Goal: Information Seeking & Learning: Find specific fact

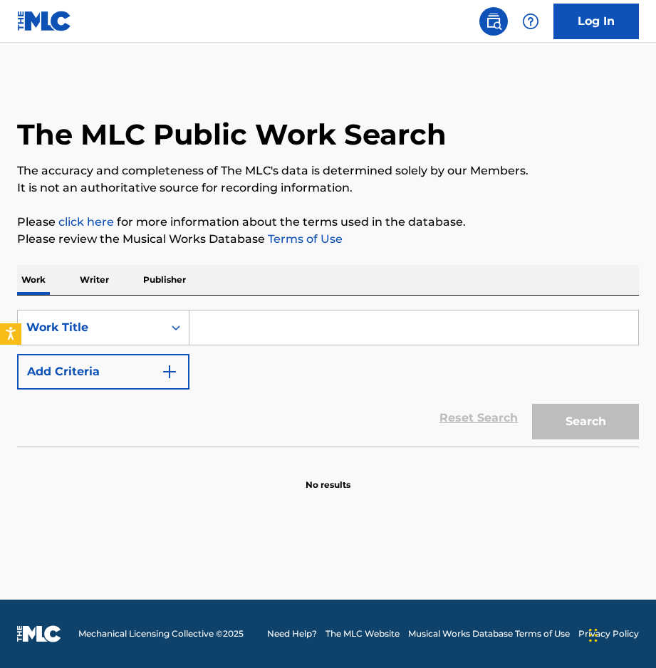
click at [259, 331] on input "Search Form" at bounding box center [413, 328] width 449 height 34
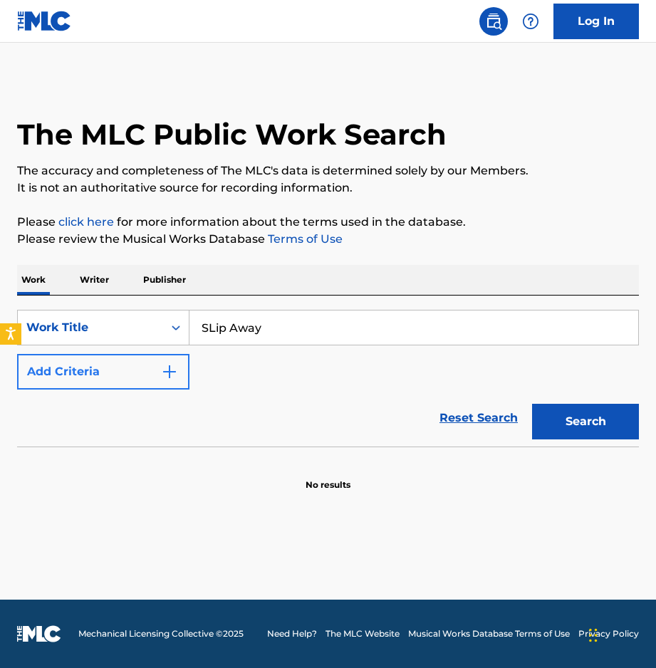
type input "SLip Away"
click at [175, 360] on button "Add Criteria" at bounding box center [103, 372] width 172 height 36
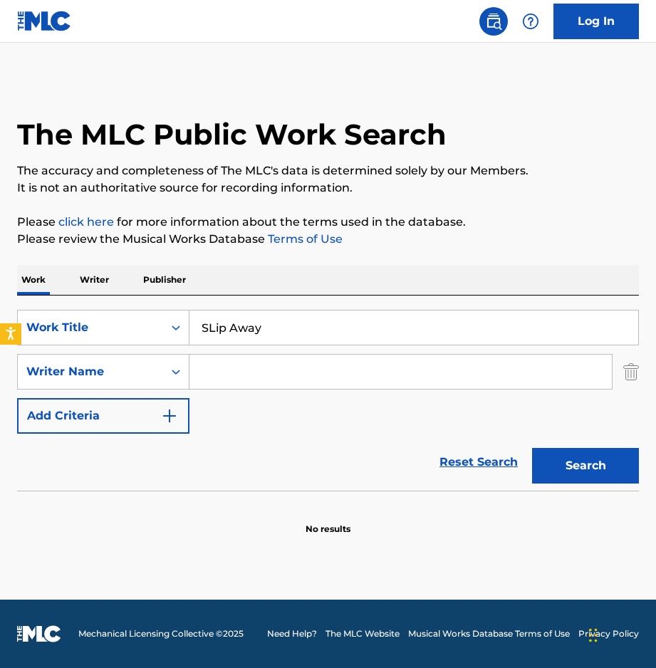
click at [242, 372] on input "Search Form" at bounding box center [400, 372] width 422 height 34
type input "[PERSON_NAME]"
click at [532, 448] on button "Search" at bounding box center [585, 466] width 107 height 36
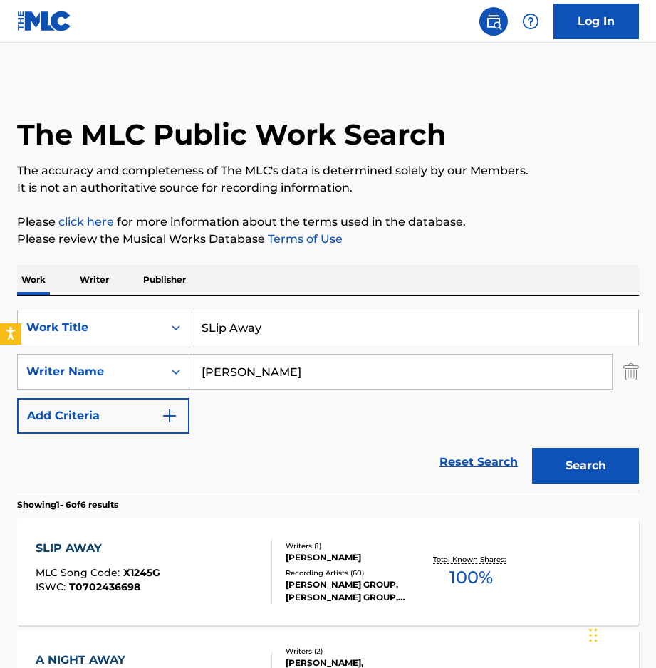
scroll to position [77, 0]
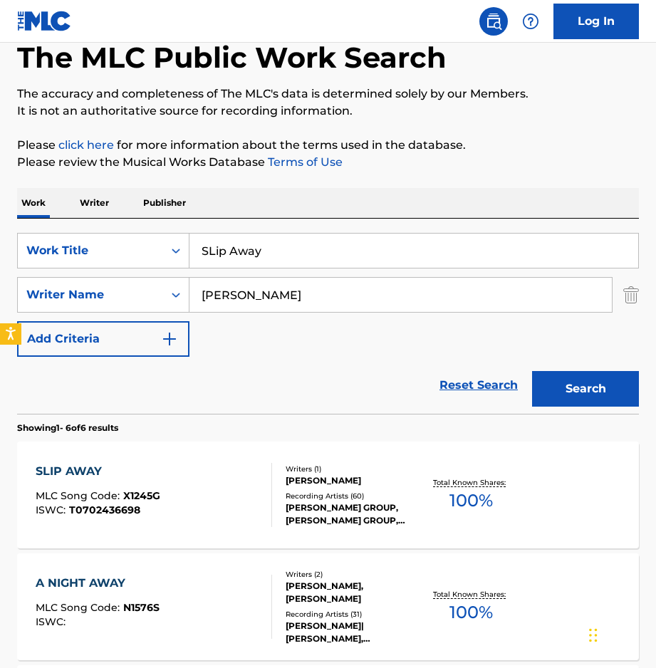
click at [61, 476] on div "SLIP AWAY" at bounding box center [98, 471] width 125 height 17
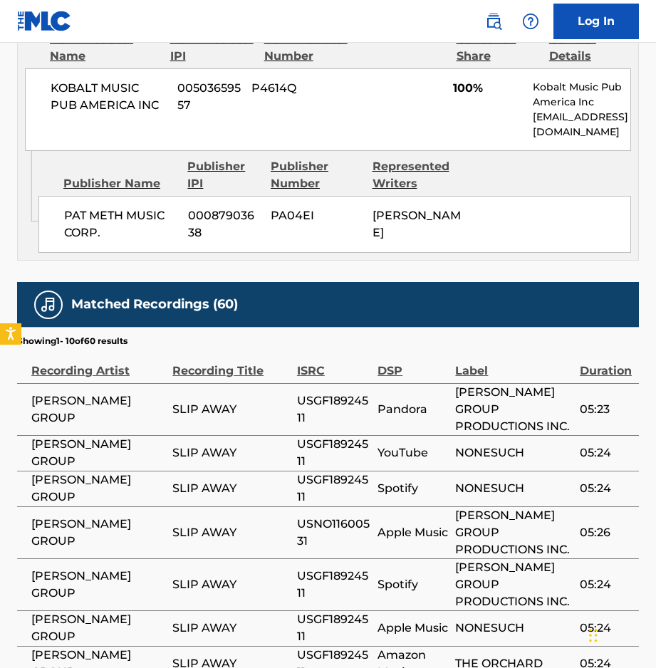
scroll to position [730, 0]
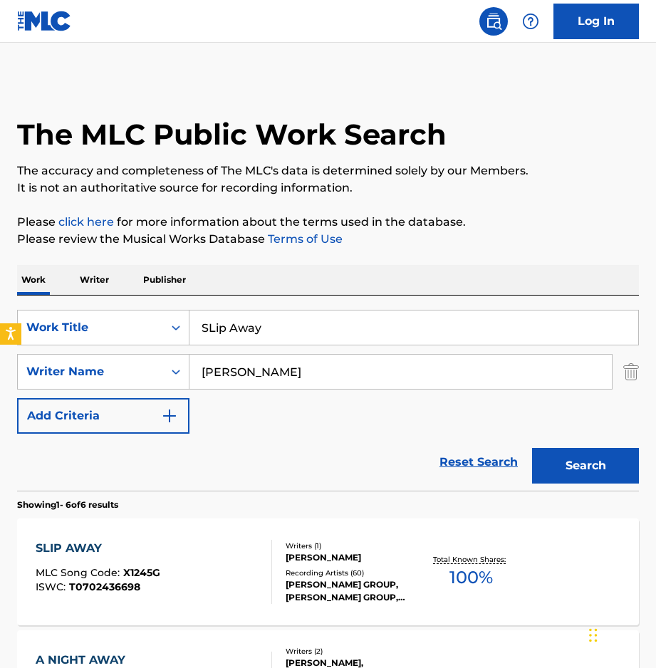
click at [297, 328] on input "SLip Away" at bounding box center [413, 328] width 449 height 34
click at [297, 327] on input "SLip Away" at bounding box center [413, 328] width 449 height 34
paste input "Can't Help Falling in Love"
type input "Can't Help Falling in Love"
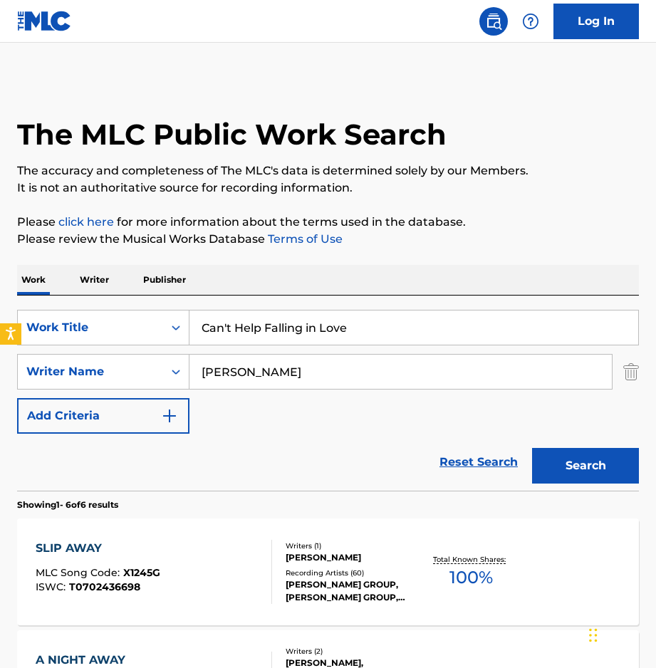
click at [246, 383] on input "[PERSON_NAME]" at bounding box center [400, 372] width 422 height 34
type input "peretti"
click at [532, 448] on button "Search" at bounding box center [585, 466] width 107 height 36
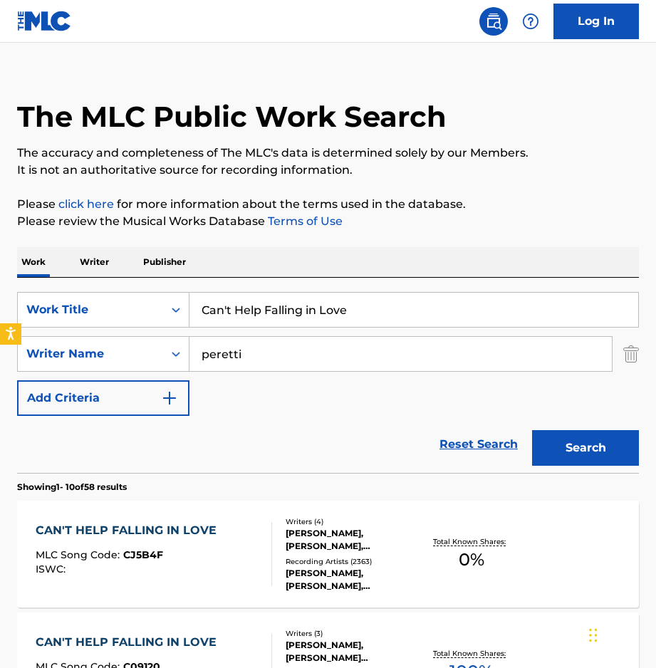
scroll to position [19, 0]
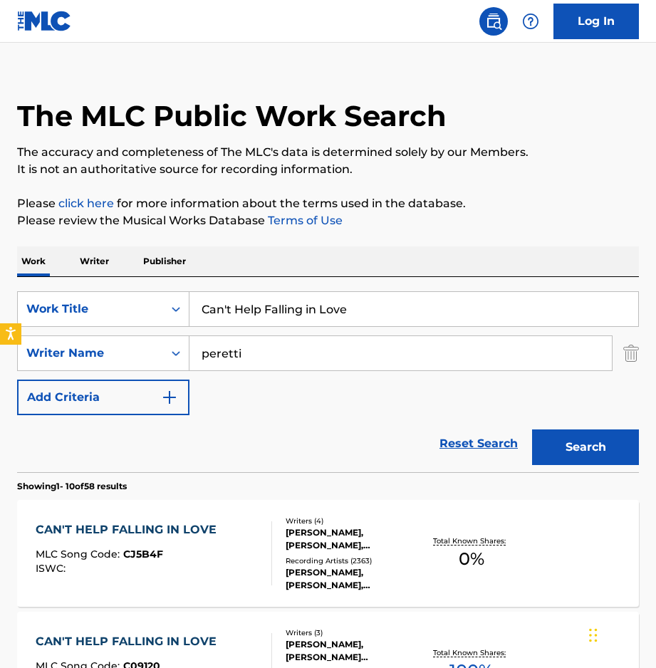
click at [186, 526] on div "CAN'T HELP FALLING IN LOVE" at bounding box center [130, 529] width 188 height 17
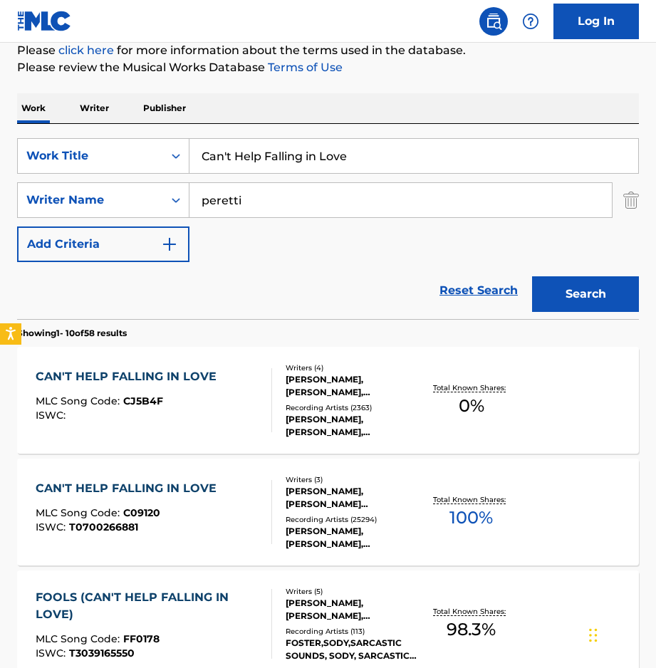
scroll to position [177, 0]
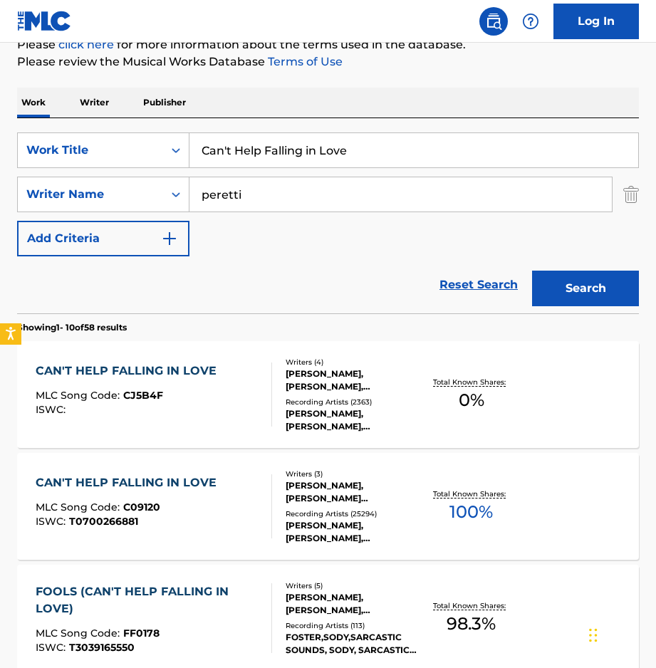
click at [111, 482] on div "CAN'T HELP FALLING IN LOVE" at bounding box center [130, 482] width 188 height 17
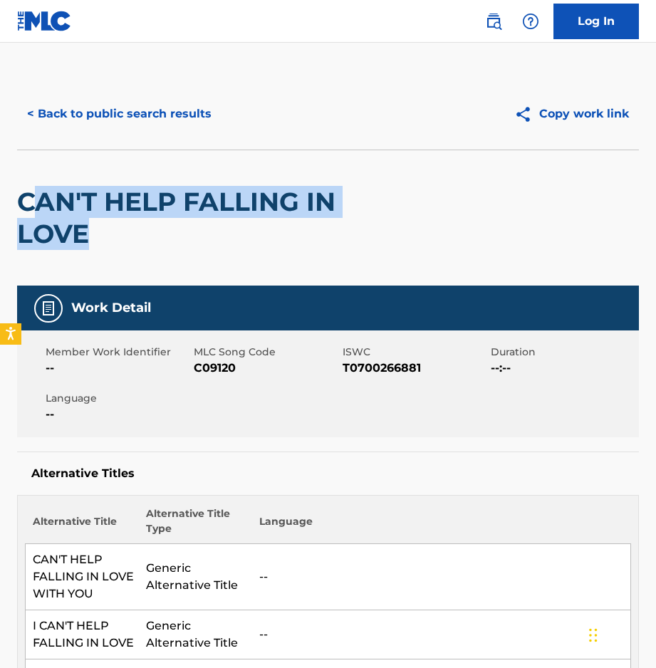
drag, startPoint x: 26, startPoint y: 200, endPoint x: 105, endPoint y: 236, distance: 86.7
click at [105, 235] on h2 "CAN'T HELP FALLING IN LOVE" at bounding box center [203, 218] width 373 height 64
click at [105, 236] on h2 "CAN'T HELP FALLING IN LOVE" at bounding box center [203, 218] width 373 height 64
drag, startPoint x: 96, startPoint y: 236, endPoint x: 24, endPoint y: 206, distance: 78.6
click at [24, 206] on h2 "CAN'T HELP FALLING IN LOVE" at bounding box center [203, 218] width 373 height 64
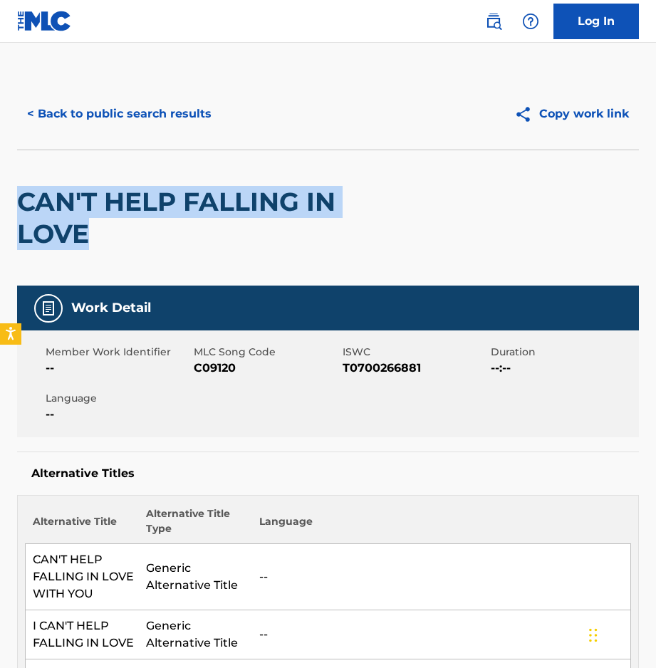
copy h2 "CAN'T HELP FALLING IN LOVE"
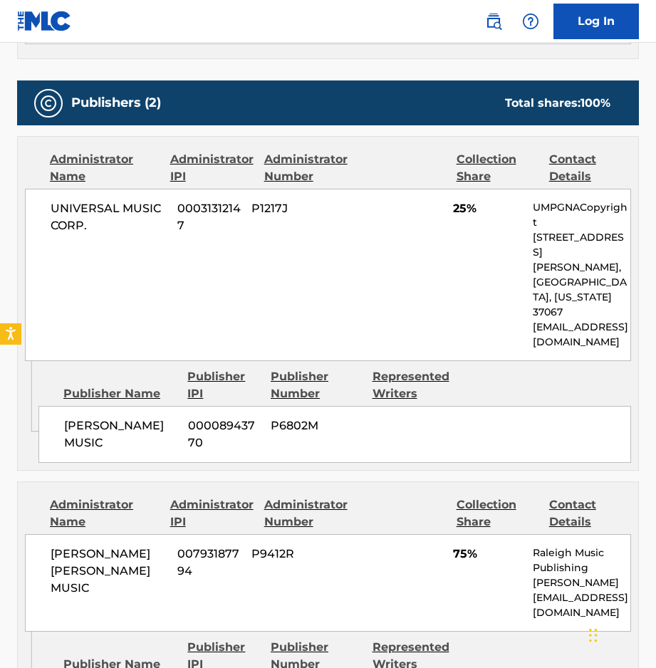
scroll to position [4040, 0]
